Goal: Check status: Check status

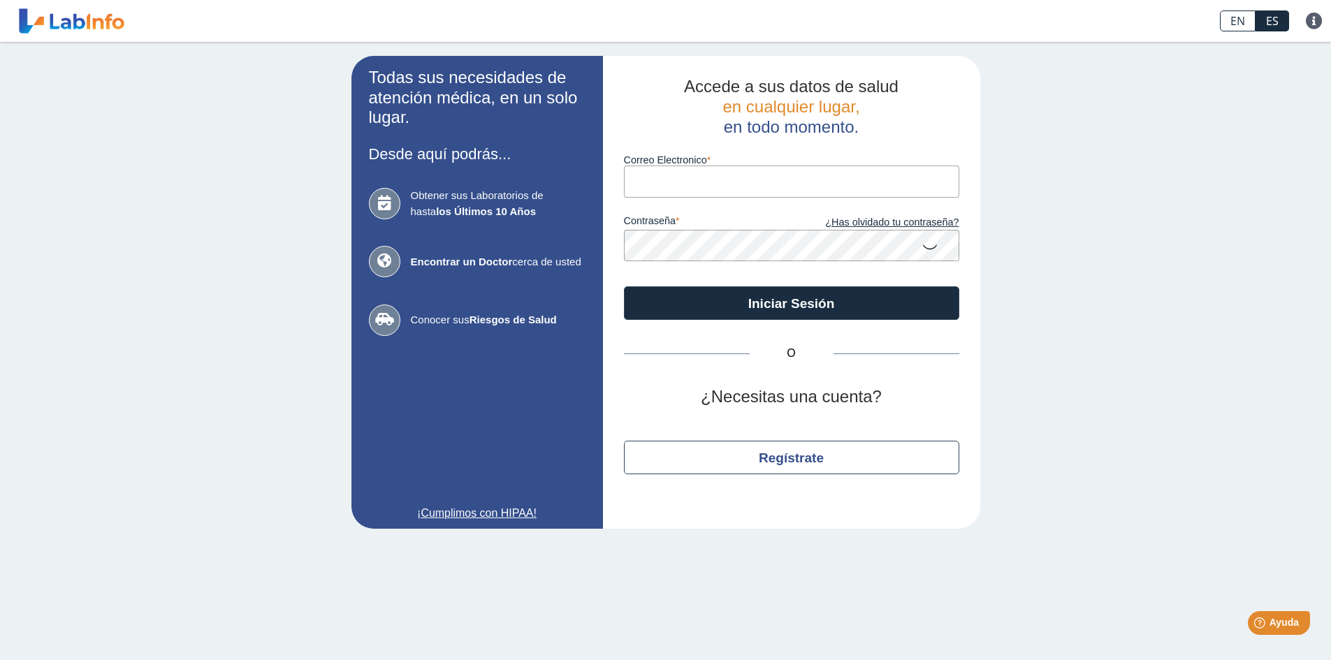
type input "M"
type input "[EMAIL_ADDRESS][DOMAIN_NAME]"
drag, startPoint x: 932, startPoint y: 247, endPoint x: 922, endPoint y: 249, distance: 10.7
click at [930, 247] on icon at bounding box center [930, 246] width 17 height 27
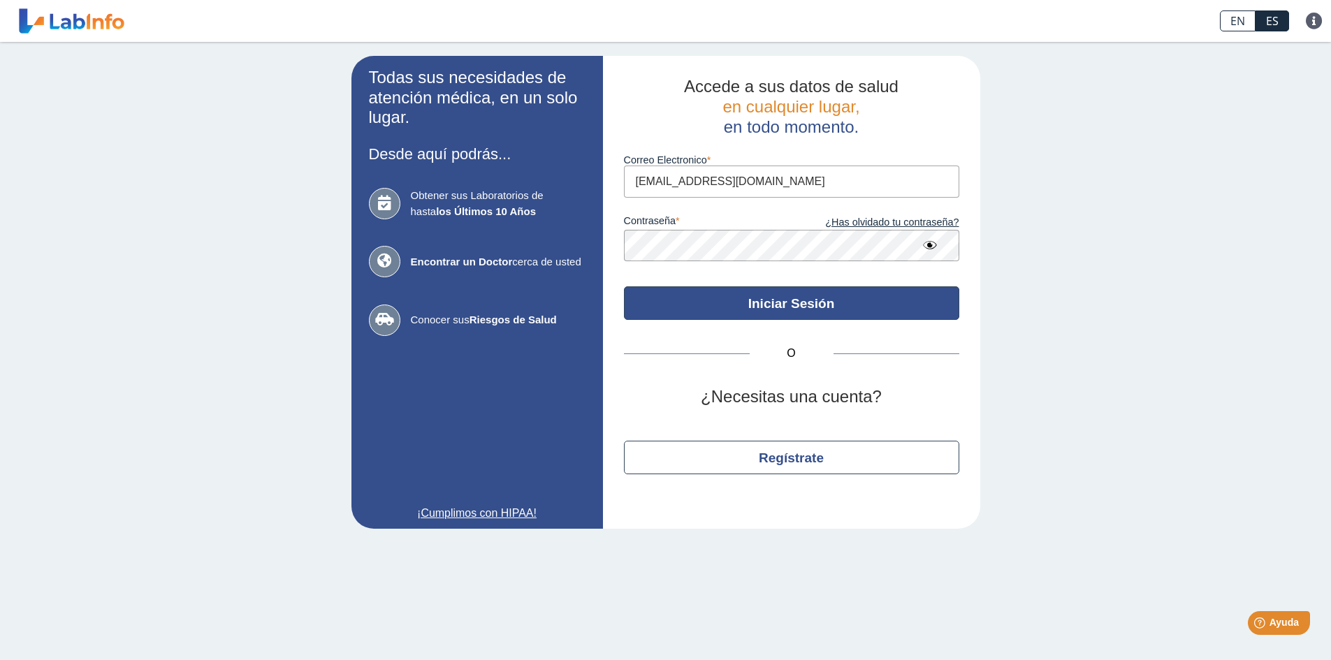
click at [736, 297] on button "Iniciar Sesión" at bounding box center [791, 303] width 335 height 34
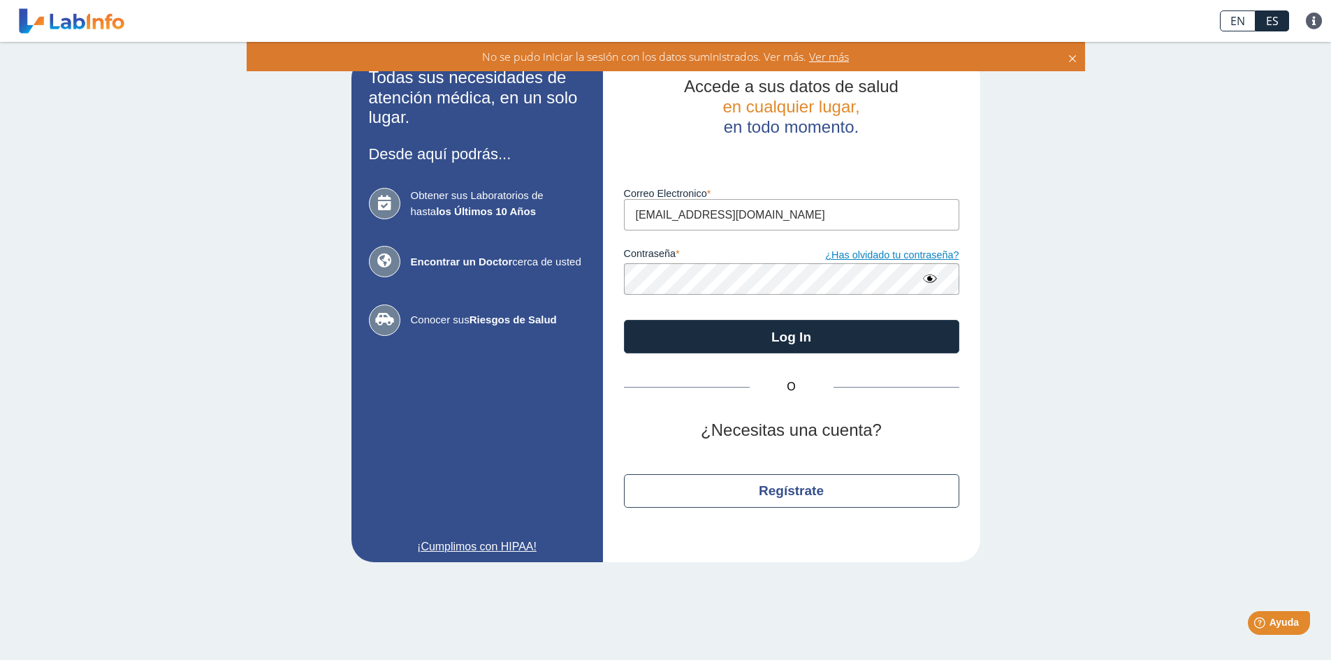
click at [877, 256] on link "¿Has olvidado tu contraseña?" at bounding box center [876, 255] width 168 height 15
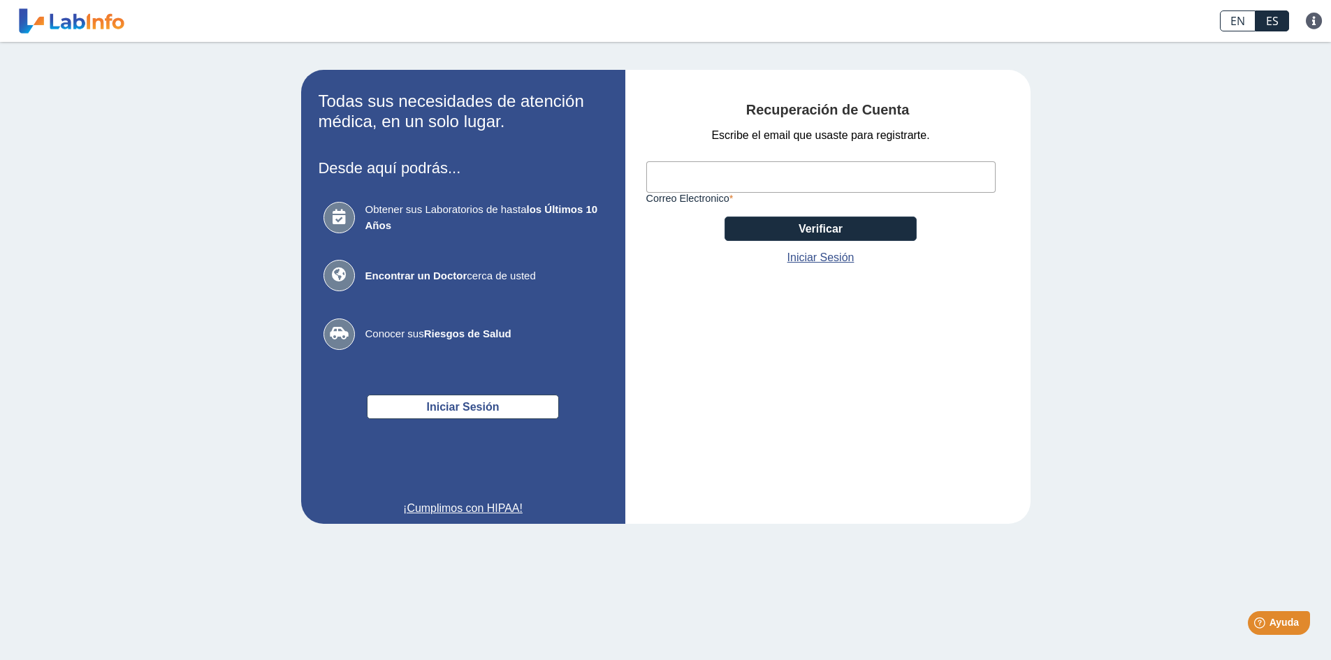
click at [689, 182] on input "Correo Electronico" at bounding box center [820, 176] width 349 height 31
type input "[EMAIL_ADDRESS][DOMAIN_NAME]"
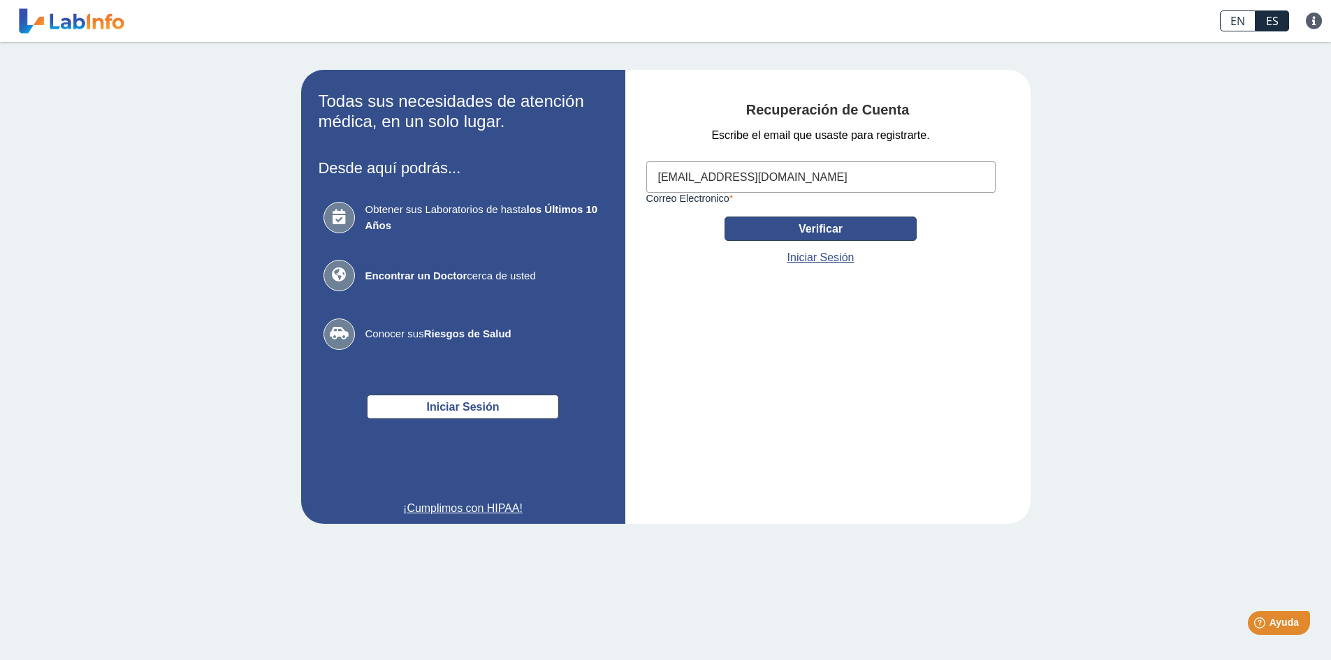
click at [807, 229] on button "Verificar" at bounding box center [821, 229] width 192 height 24
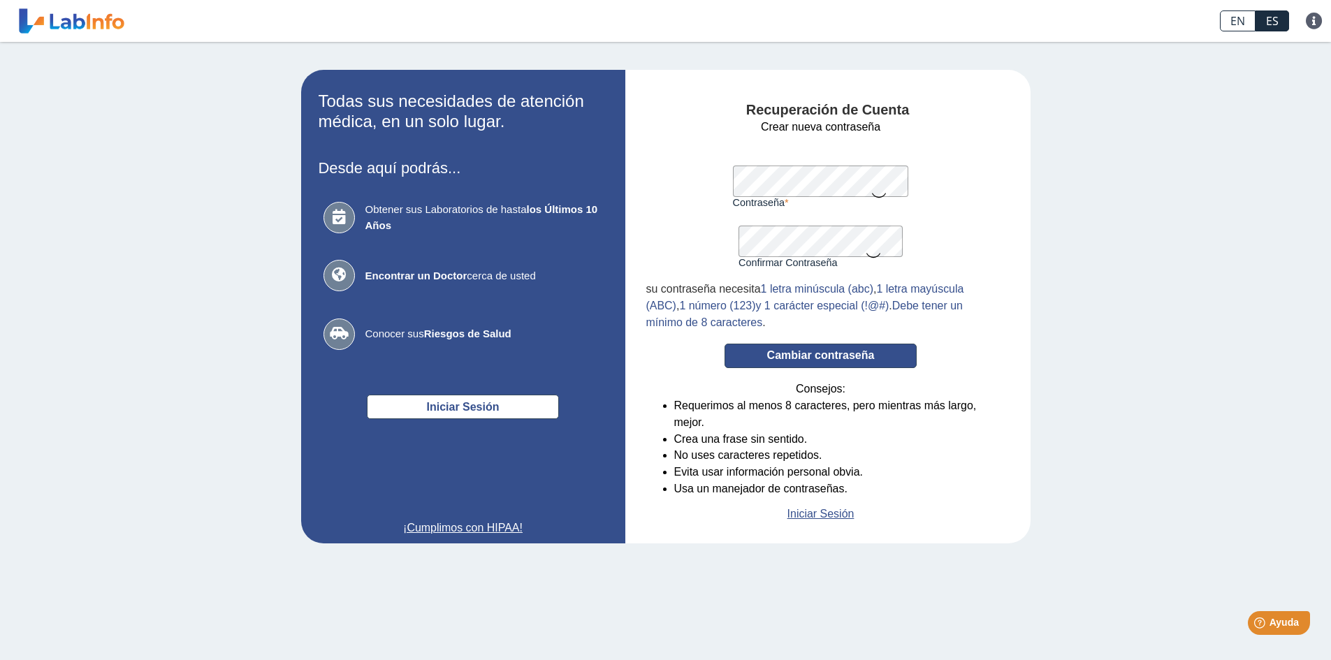
click at [827, 358] on button "Cambiar contraseña" at bounding box center [821, 356] width 192 height 24
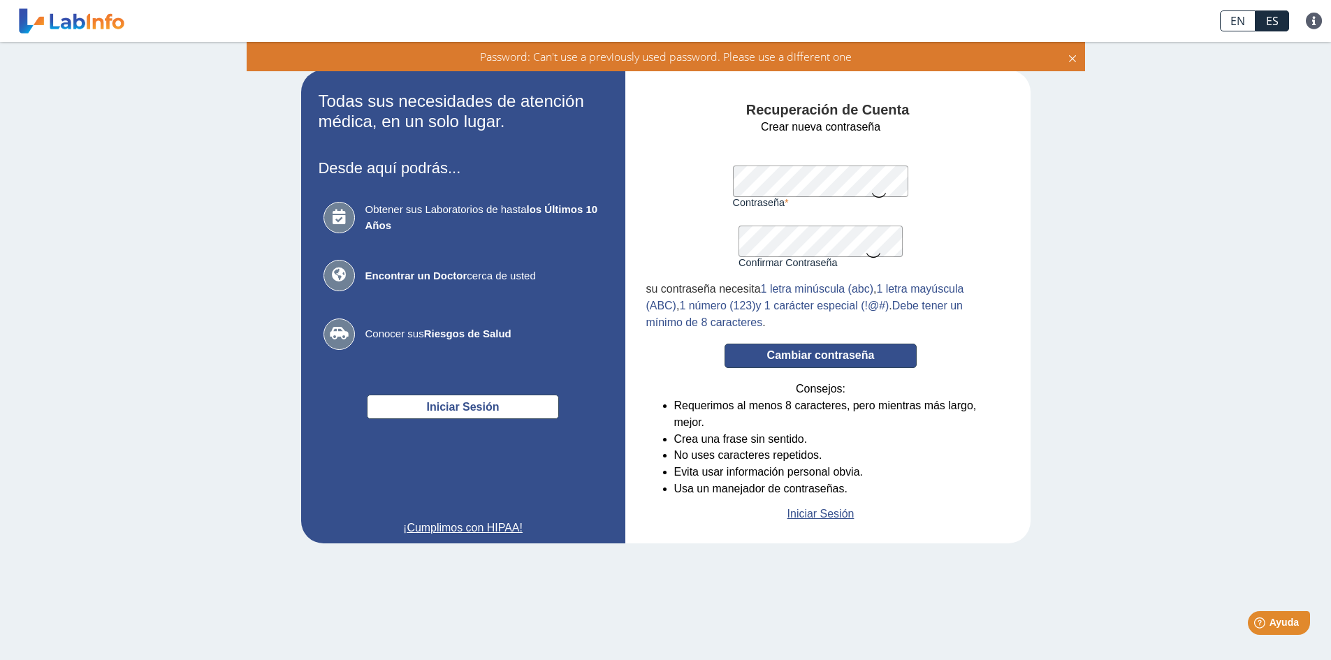
click at [820, 360] on button "Cambiar contraseña" at bounding box center [821, 356] width 192 height 24
click at [822, 356] on button "Cambiar contraseña" at bounding box center [821, 356] width 192 height 24
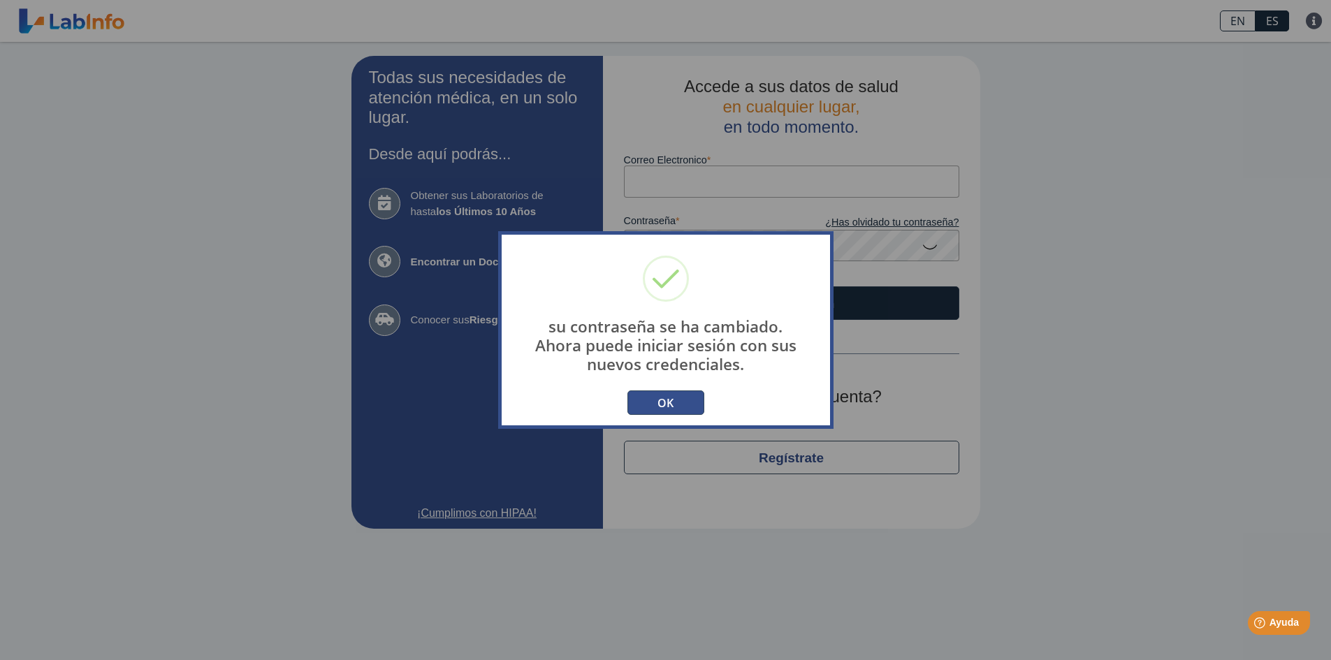
click at [670, 408] on button "OK" at bounding box center [665, 403] width 77 height 24
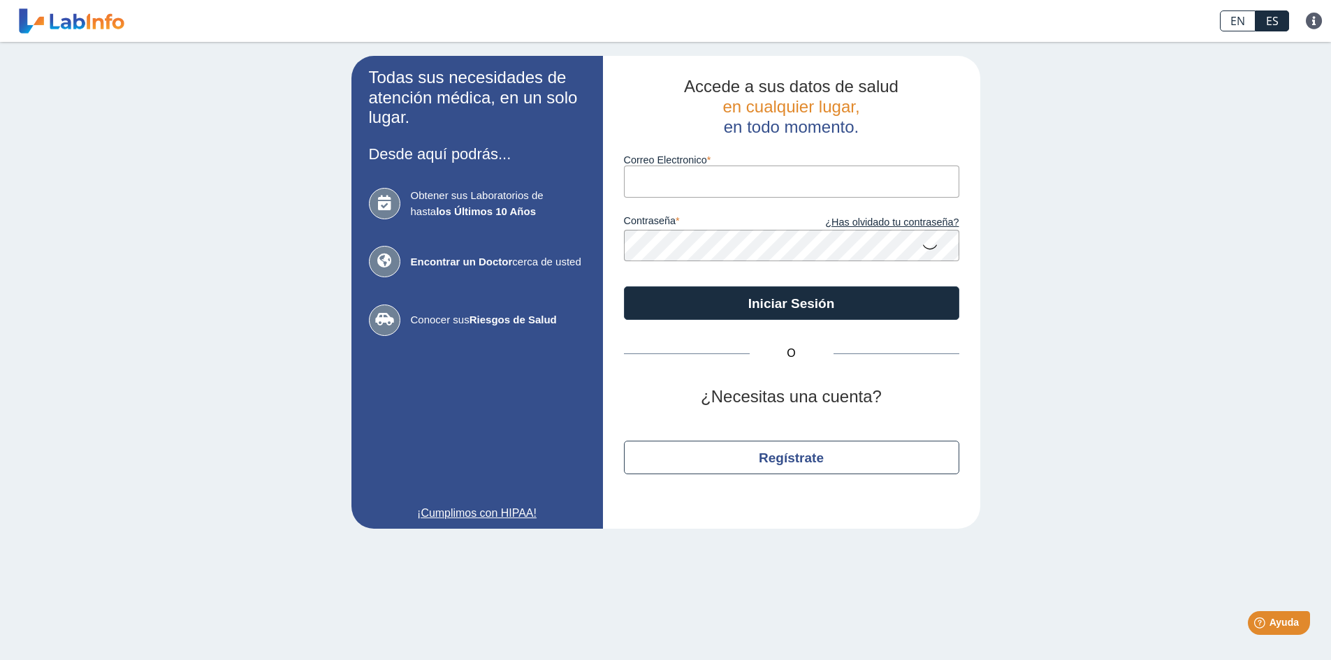
click at [657, 183] on input "Correo Electronico" at bounding box center [791, 181] width 335 height 31
type input "[EMAIL_ADDRESS][DOMAIN_NAME]"
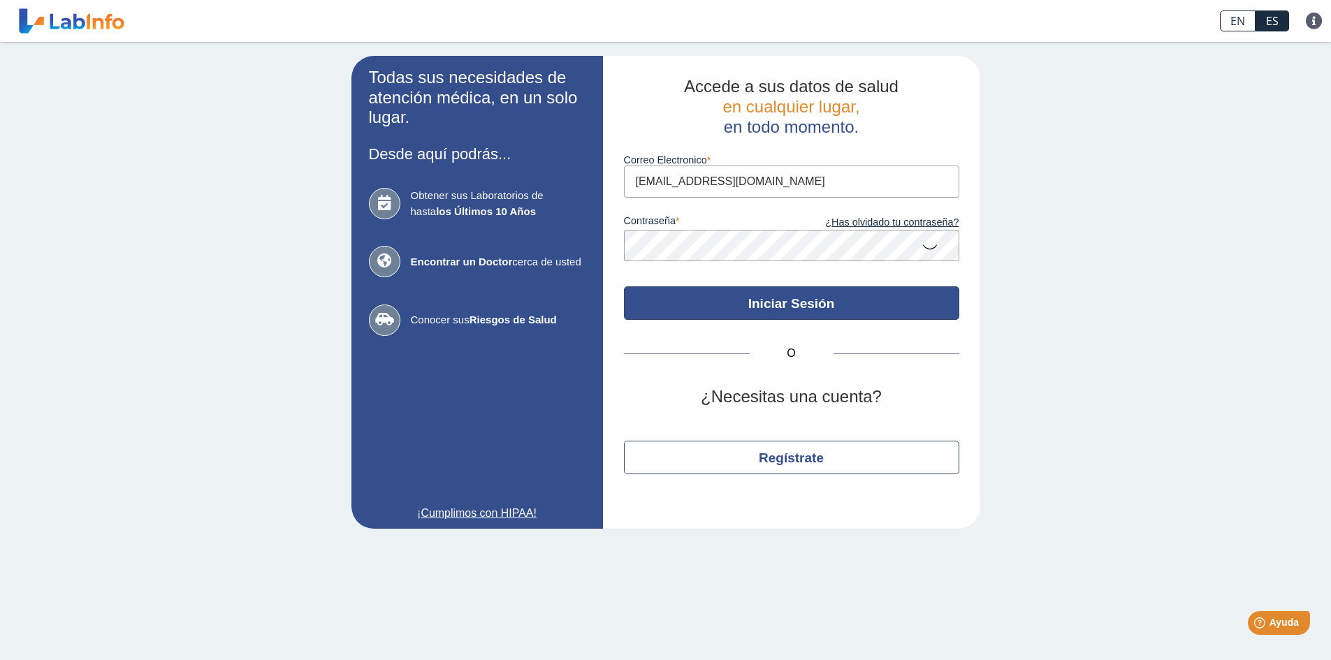
click at [790, 298] on button "Iniciar Sesión" at bounding box center [791, 303] width 335 height 34
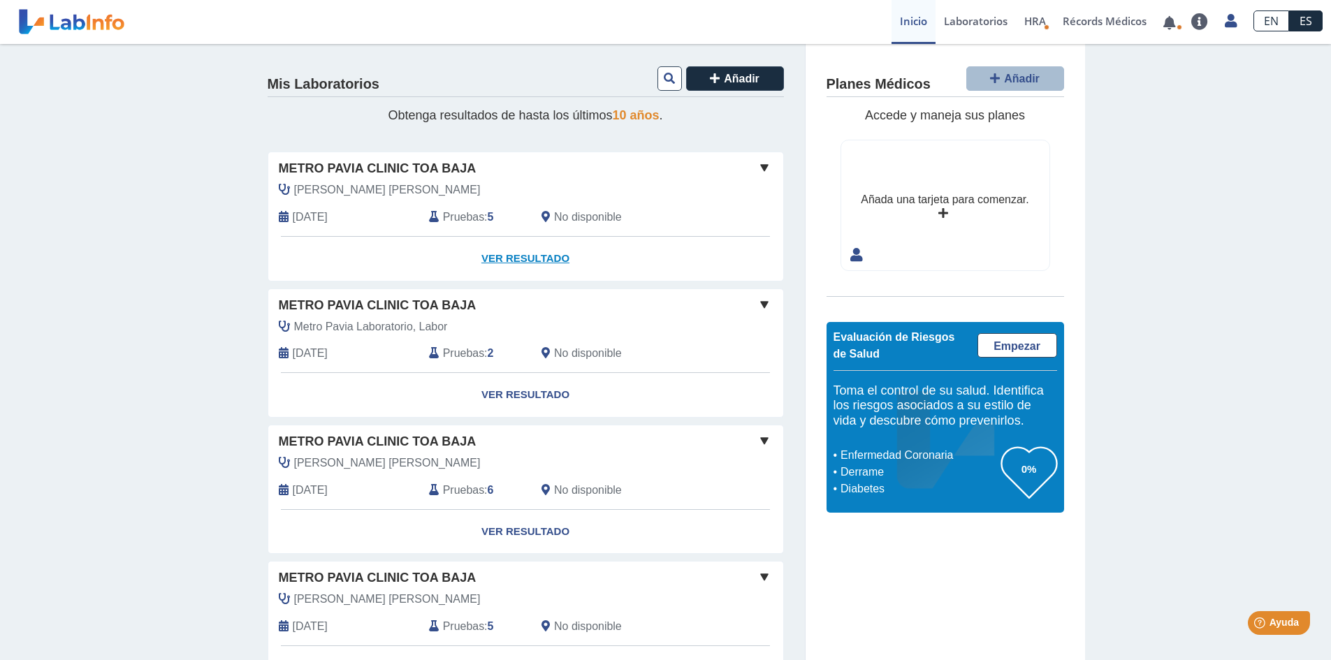
click at [516, 259] on link "Ver Resultado" at bounding box center [525, 259] width 515 height 44
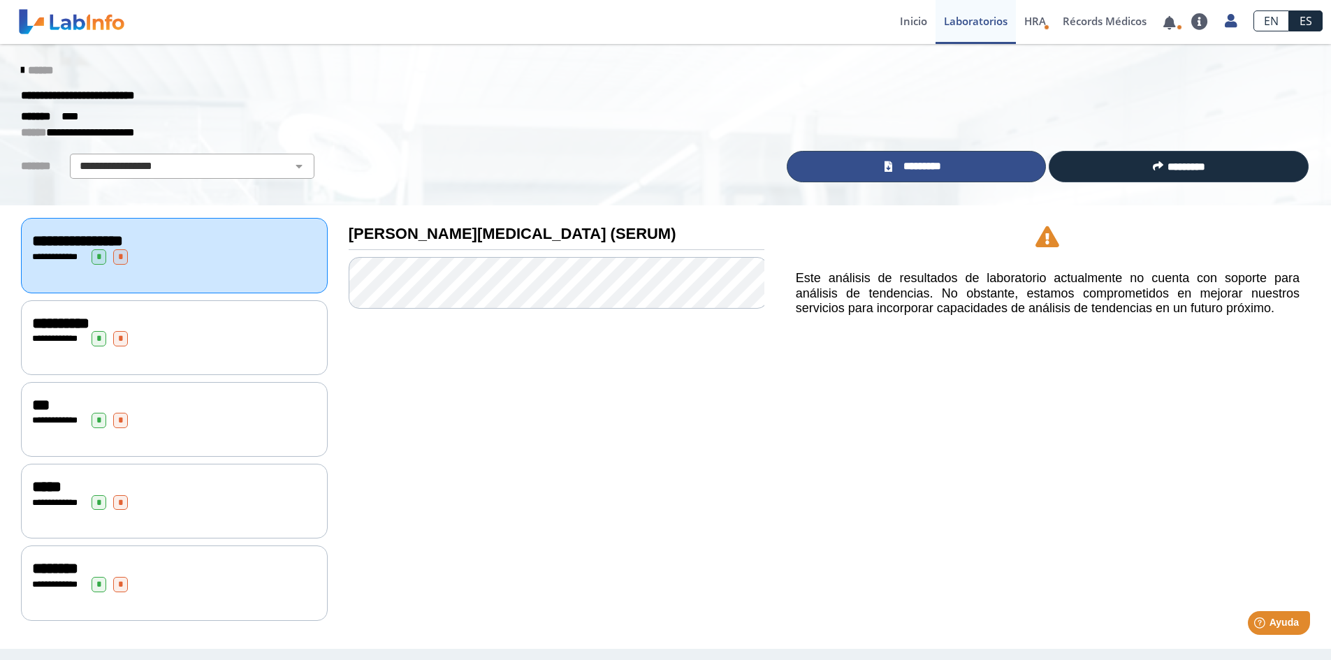
click at [910, 166] on span "*********" at bounding box center [921, 167] width 51 height 16
click at [911, 166] on span "*********" at bounding box center [921, 167] width 51 height 16
